Goal: Contribute content: Add original content to the website for others to see

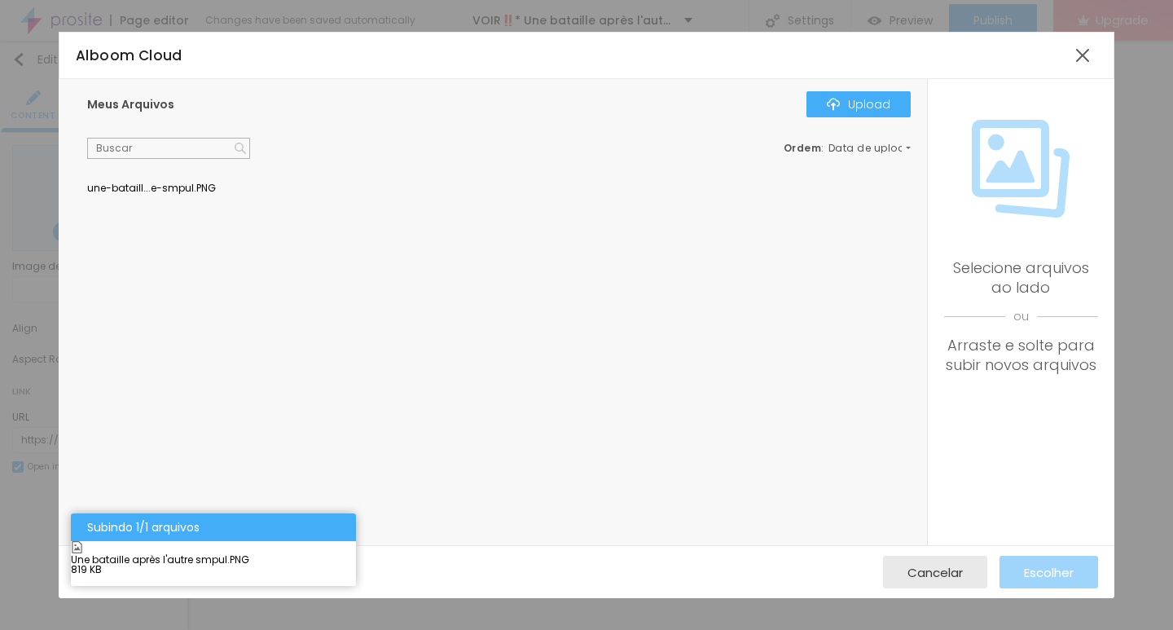
click at [130, 183] on div at bounding box center [498, 183] width 823 height 0
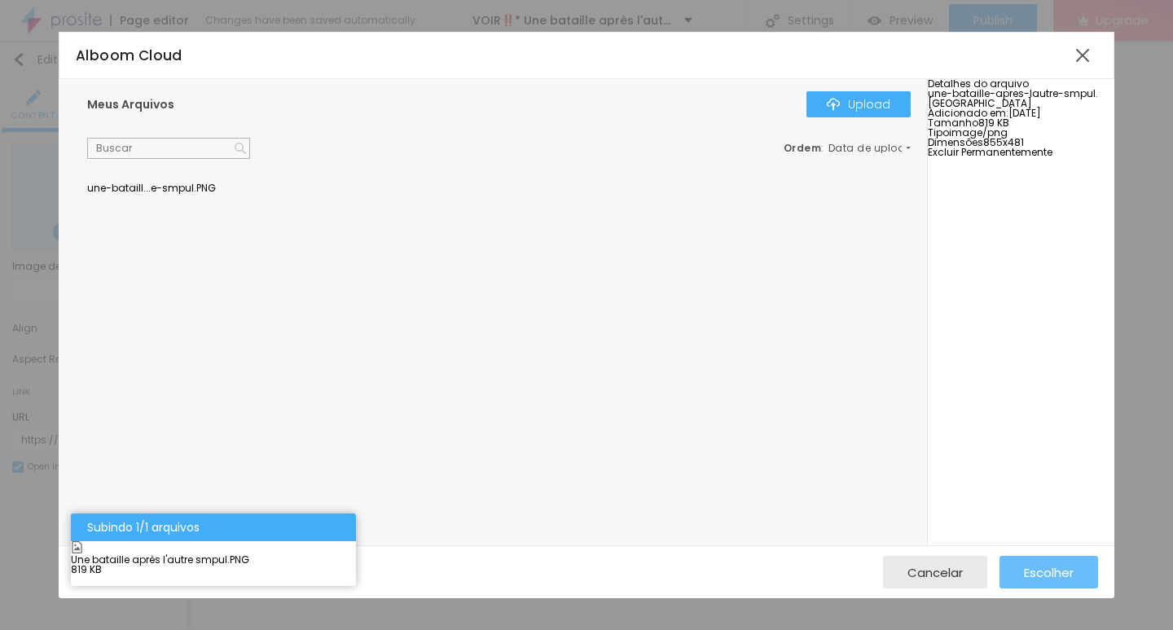
click at [1044, 569] on span "Escolher" at bounding box center [1049, 572] width 50 height 14
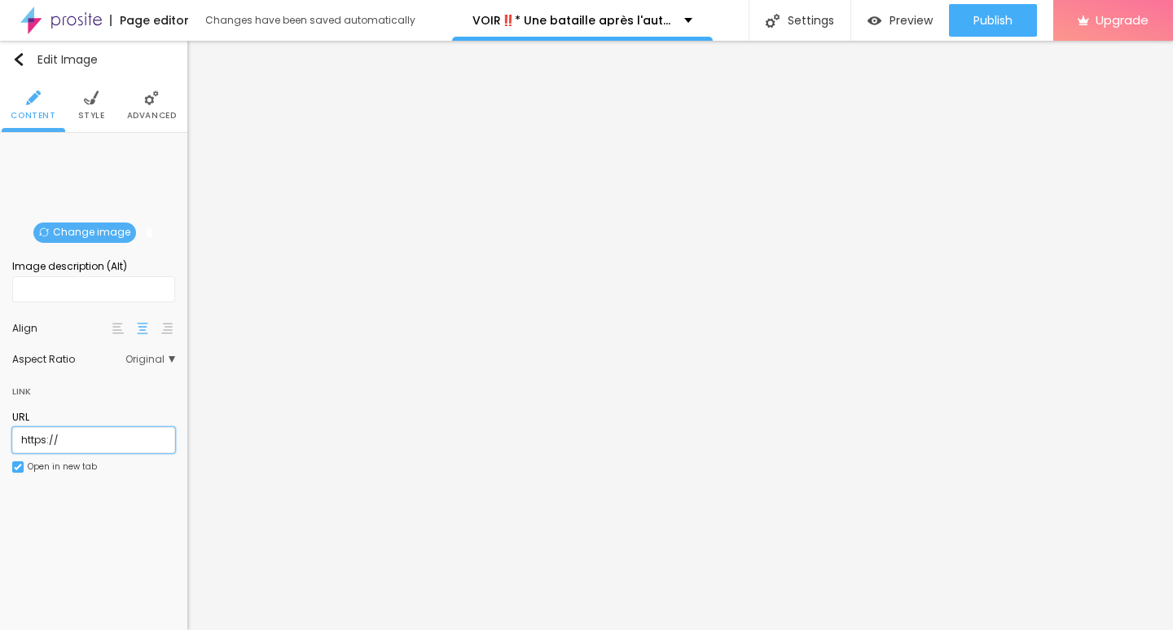
click at [78, 450] on input "https://" at bounding box center [93, 440] width 163 height 26
drag, startPoint x: 87, startPoint y: 435, endPoint x: 0, endPoint y: 503, distance: 110.3
click at [0, 503] on div "Change image Image description (Alt) Align Aspect Ratio Original Cinema 16:9 De…" at bounding box center [93, 318] width 187 height 371
paste input "[DOMAIN_NAME]/fr/movie/1054867/pro"
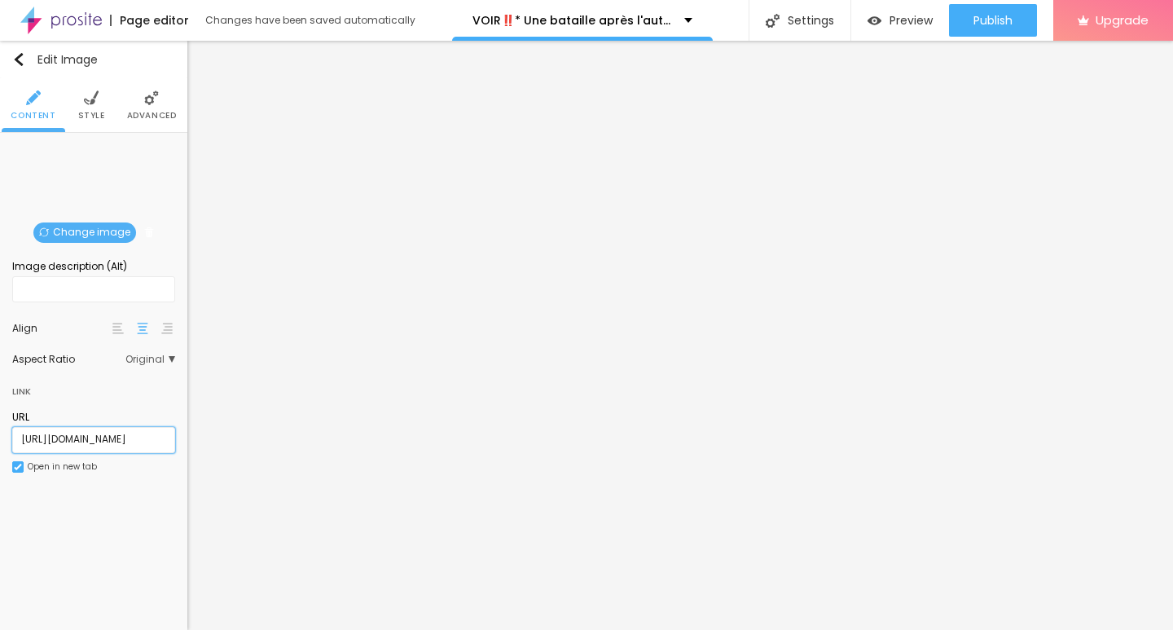
scroll to position [1, 65]
type input "[URL][DOMAIN_NAME]"
click at [40, 292] on input "text" at bounding box center [93, 289] width 163 height 26
click at [14, 64] on img "button" at bounding box center [18, 59] width 13 height 13
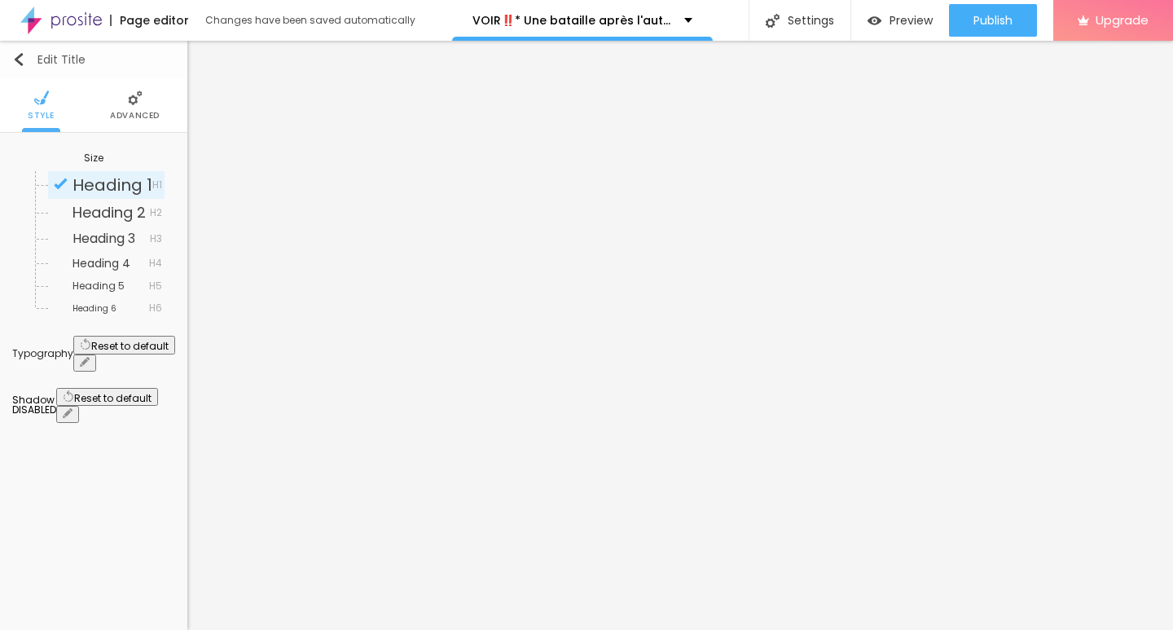
click at [17, 64] on img "button" at bounding box center [18, 59] width 13 height 13
click at [21, 62] on img "button" at bounding box center [18, 59] width 13 height 13
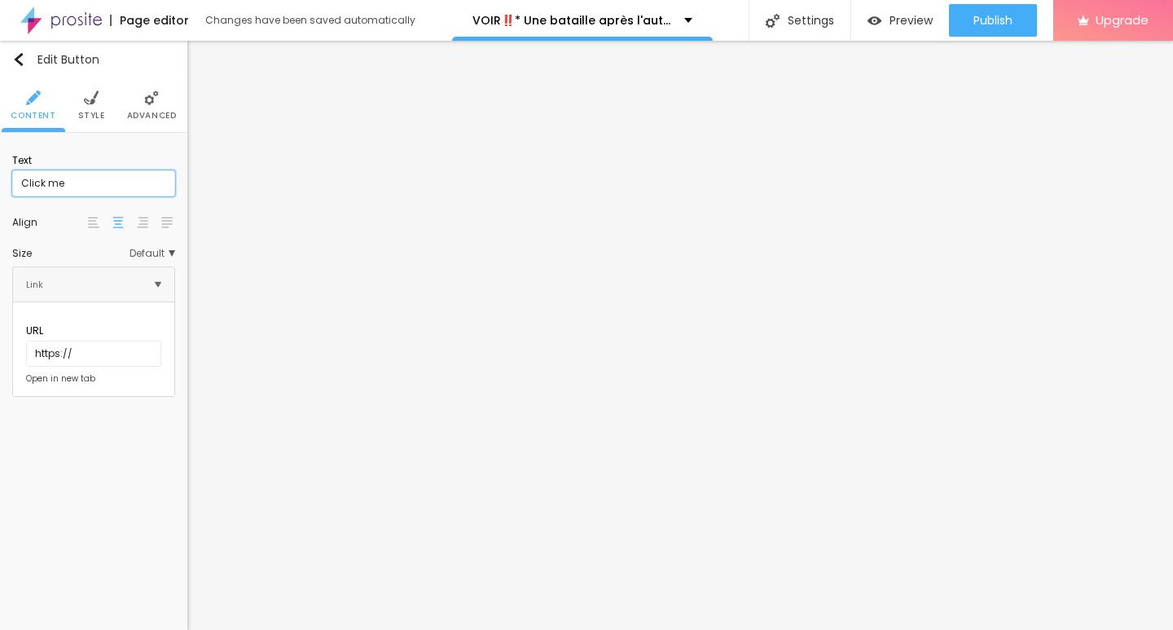
scroll to position [1, 0]
drag, startPoint x: 90, startPoint y: 179, endPoint x: 0, endPoint y: 202, distance: 93.2
click at [0, 202] on div "Text Click me Align Size Default Small Default Big Link URL https:// Open in ne…" at bounding box center [93, 271] width 187 height 276
paste input "➥ Voir Film » Une bataille après l'autre (2025) Streaming VF-HD"
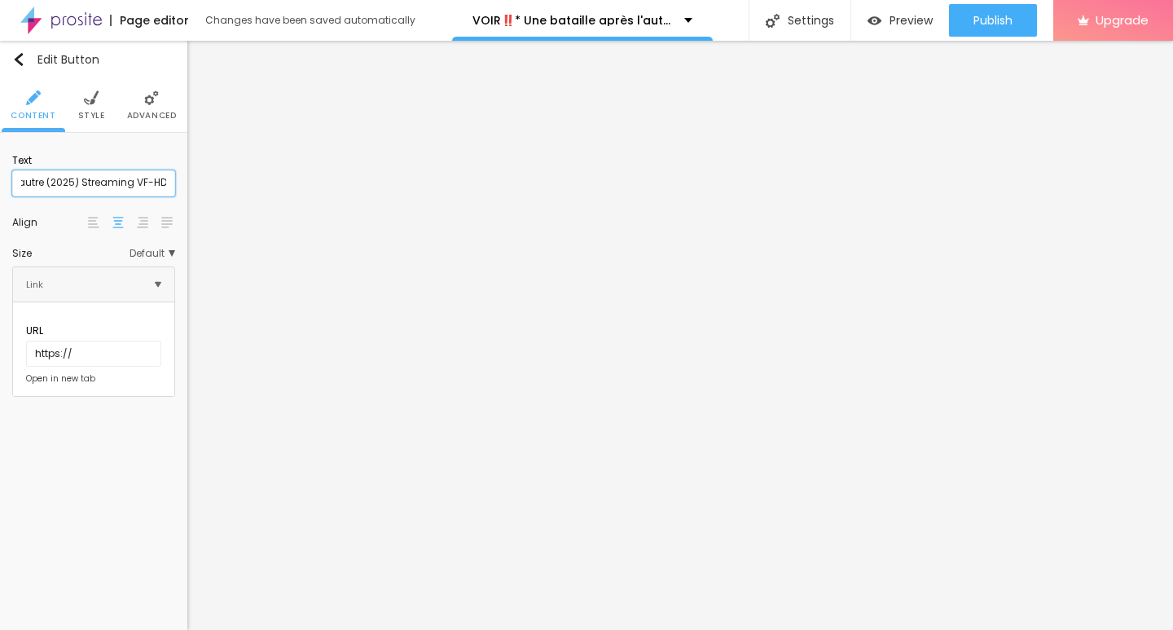
type input "➥ Voir Film » Une bataille après l'autre (2025) Streaming VF-HD"
drag, startPoint x: 83, startPoint y: 340, endPoint x: 10, endPoint y: 334, distance: 73.5
click at [11, 335] on div "Text ➥ Voir Film » Une bataille après l'autre (2025) Streaming VF-HD Align Size…" at bounding box center [93, 271] width 187 height 276
paste input "[DOMAIN_NAME]/fr/movie/1054867/pro"
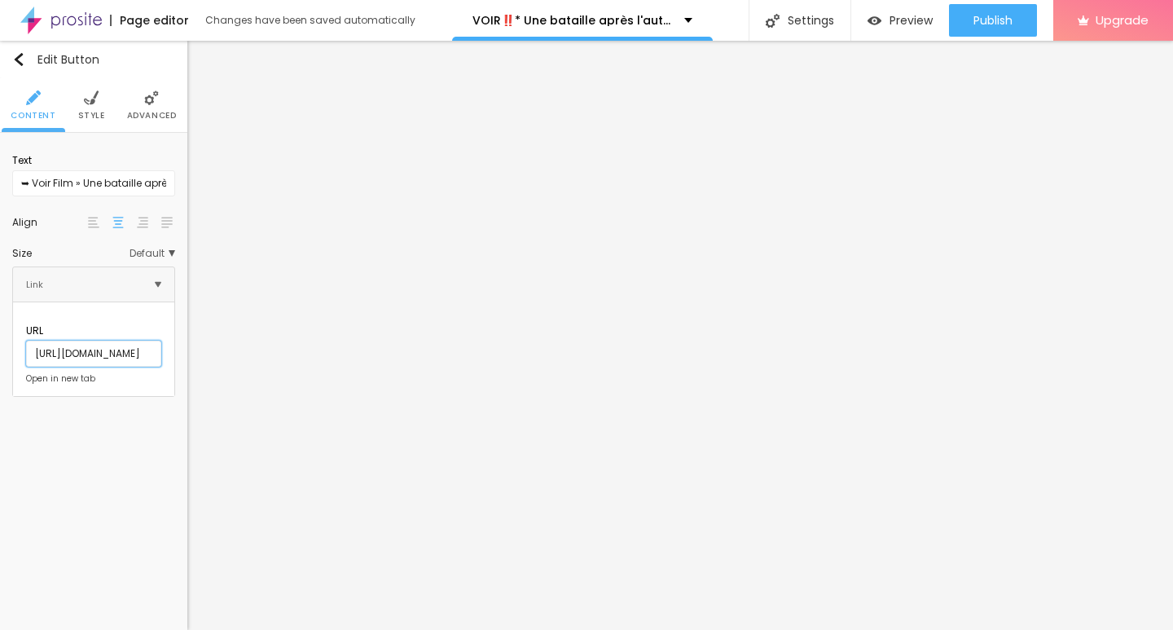
scroll to position [0, 65]
type input "[URL][DOMAIN_NAME]"
click at [37, 420] on div "Edit Button Content Style Advanced Text ➥ Voir Film » Une bataille après l'autr…" at bounding box center [93, 335] width 187 height 589
click at [91, 223] on img at bounding box center [93, 222] width 11 height 11
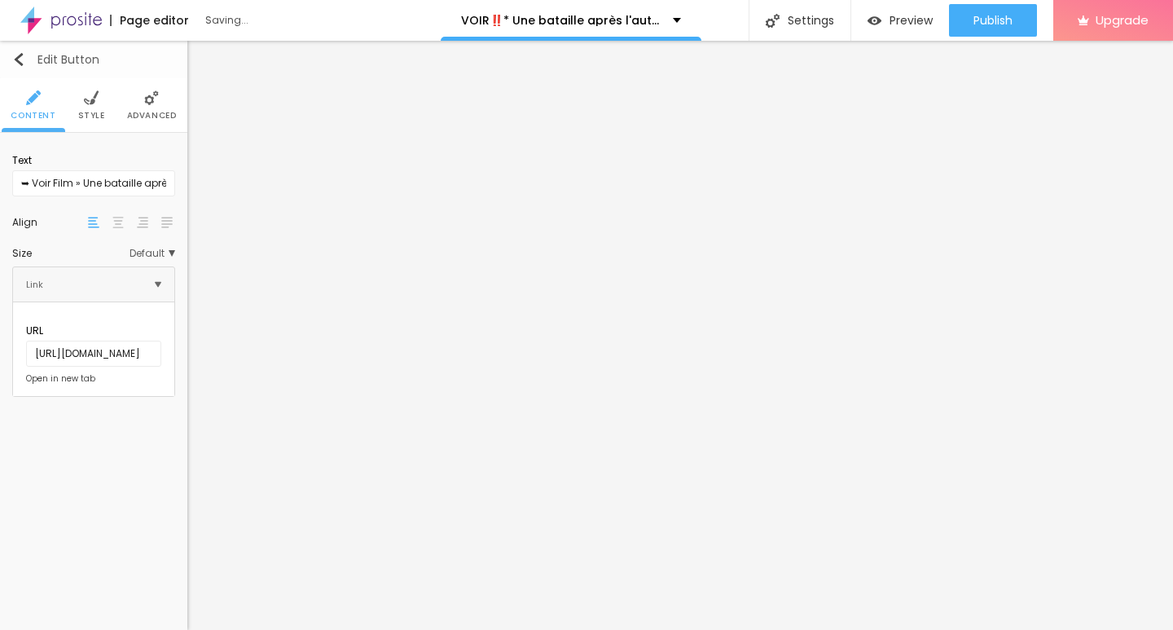
click at [22, 58] on img "button" at bounding box center [18, 59] width 13 height 13
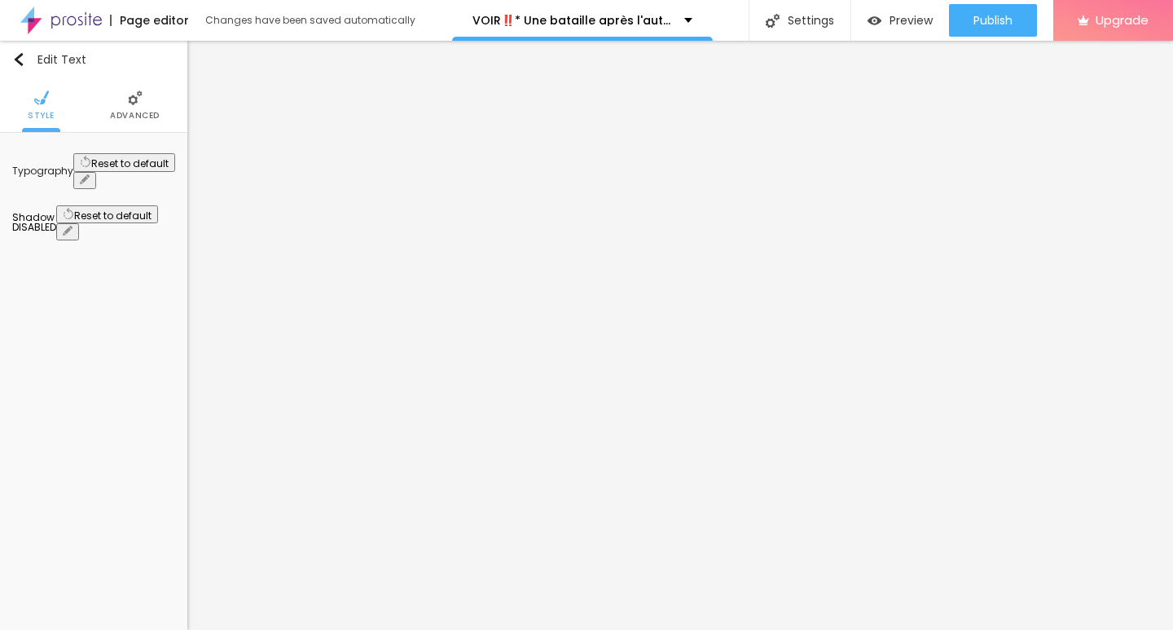
click at [182, 425] on div "Edit Text Style Advanced Typography Reset to default Shadow DISABLED Reset to d…" at bounding box center [93, 335] width 187 height 589
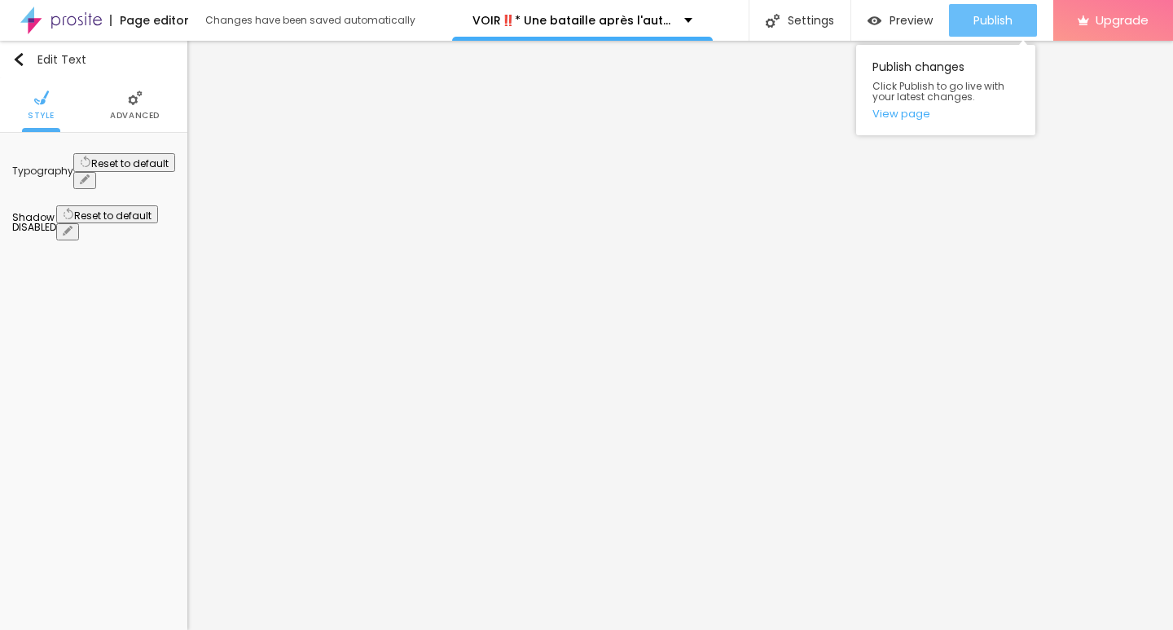
click at [978, 21] on span "Publish" at bounding box center [992, 20] width 39 height 13
click at [987, 22] on span "Publish" at bounding box center [992, 20] width 39 height 13
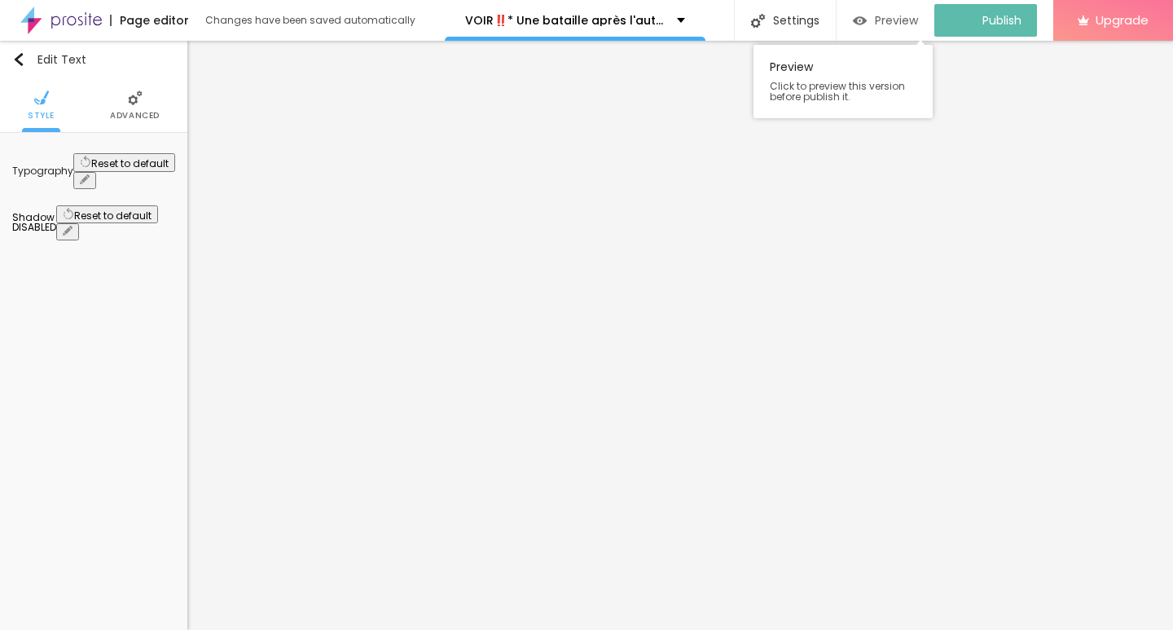
click at [880, 22] on div "Preview" at bounding box center [885, 21] width 65 height 14
